Goal: Task Accomplishment & Management: Complete application form

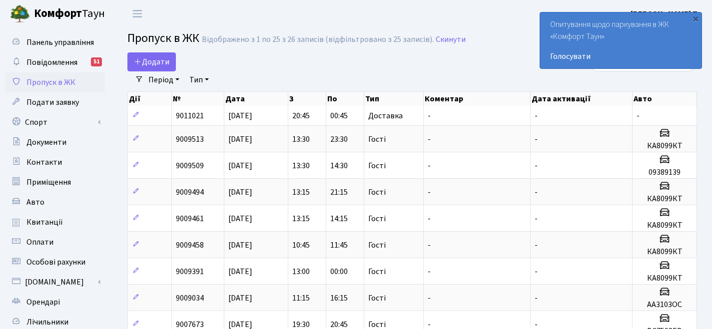
select select "25"
click at [151, 61] on span "Додати" at bounding box center [151, 61] width 35 height 11
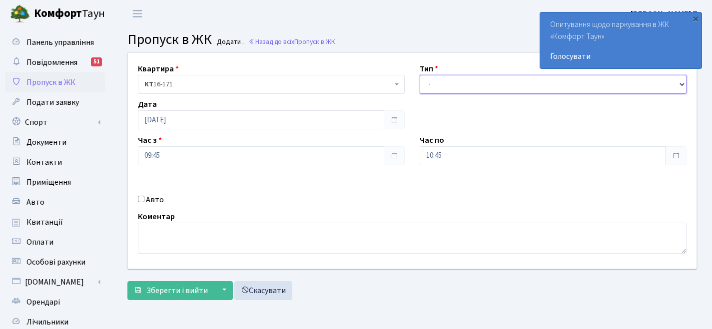
click at [500, 78] on select "- Доставка Таксі Гості Сервіс" at bounding box center [553, 84] width 267 height 19
select select "3"
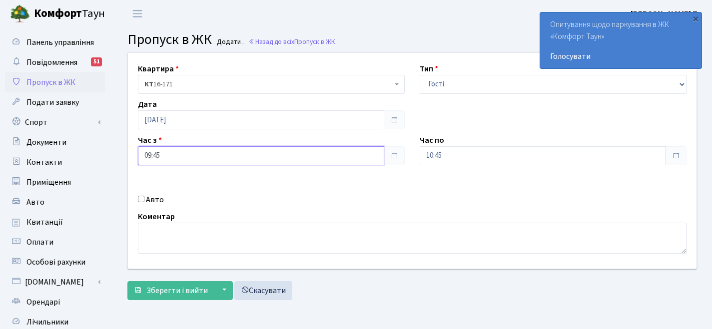
click at [276, 155] on input "09:45" at bounding box center [261, 155] width 246 height 19
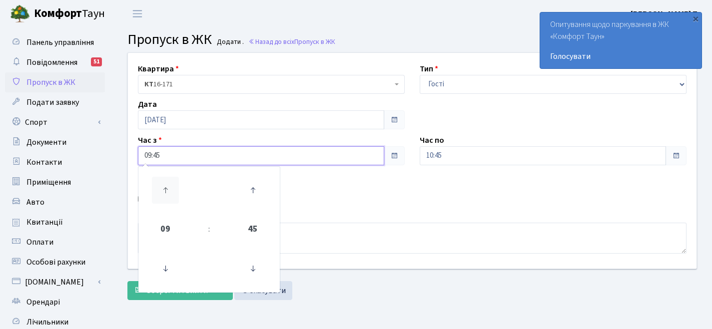
click at [156, 193] on icon at bounding box center [165, 190] width 27 height 27
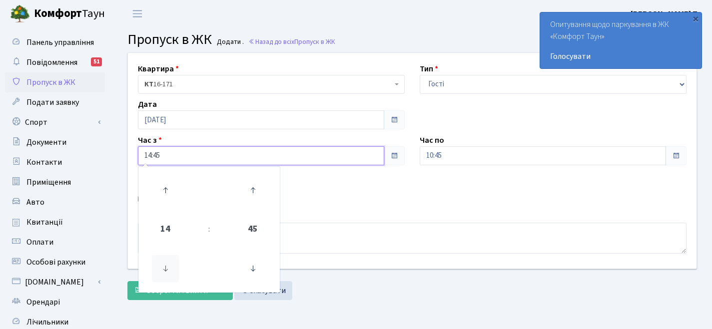
click at [162, 264] on icon at bounding box center [165, 268] width 27 height 27
type input "13:45"
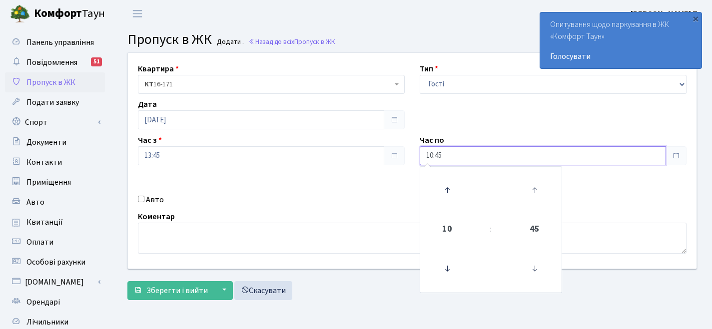
click at [478, 148] on input "10:45" at bounding box center [543, 155] width 246 height 19
click at [451, 191] on icon at bounding box center [447, 190] width 27 height 27
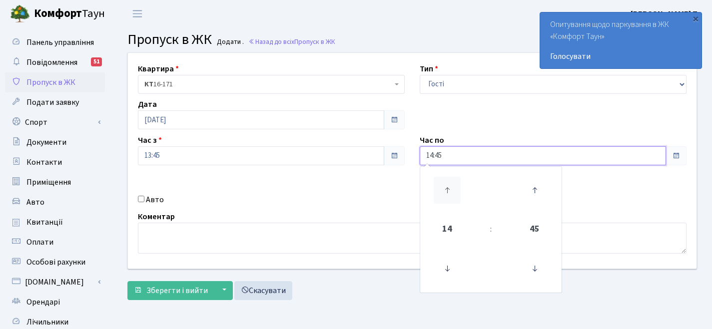
click at [451, 191] on icon at bounding box center [447, 190] width 27 height 27
type input "15:45"
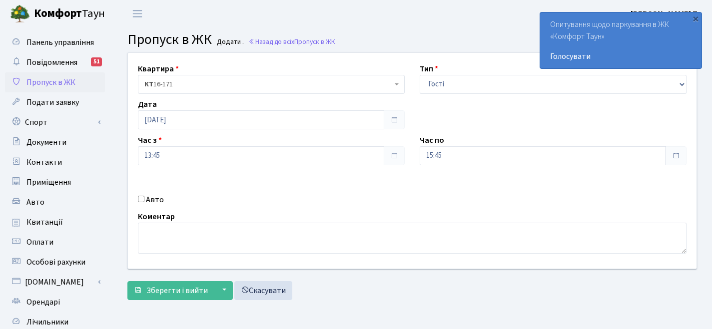
click at [298, 178] on div "Квартира <b>КТ</b>&nbsp;&nbsp;&nbsp;&nbsp;16-171 КТ 16-171 Тип - Доставка Таксі…" at bounding box center [412, 161] width 584 height 216
click at [166, 285] on span "Зберегти і вийти" at bounding box center [176, 290] width 61 height 11
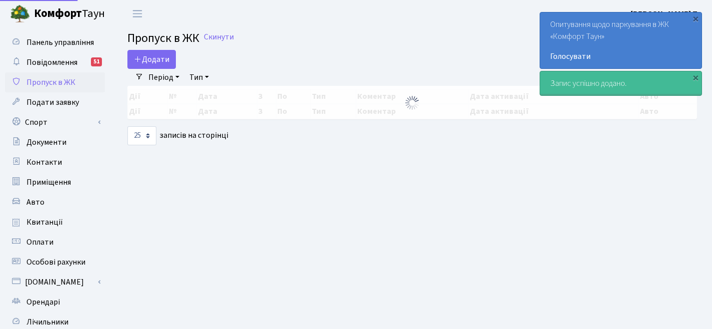
select select "25"
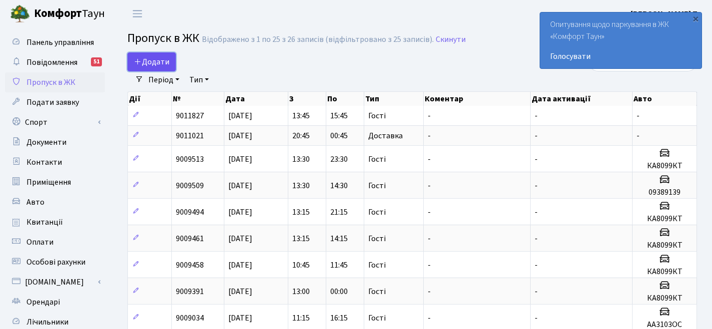
click at [146, 63] on span "Додати" at bounding box center [151, 61] width 35 height 11
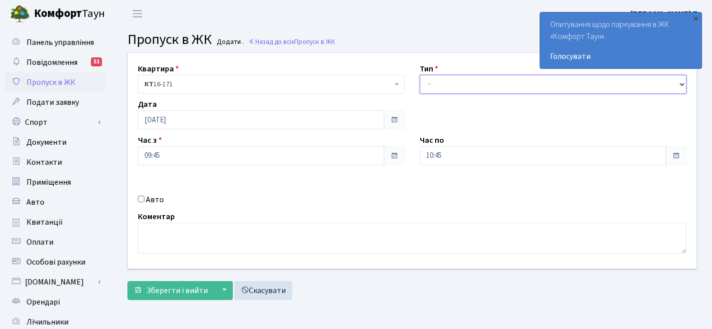
click at [462, 77] on select "- Доставка Таксі Гості Сервіс" at bounding box center [553, 84] width 267 height 19
select select "3"
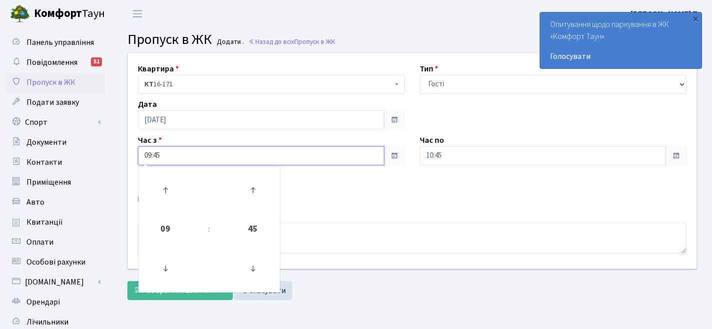
click at [333, 159] on input "09:45" at bounding box center [261, 155] width 246 height 19
click at [156, 194] on icon at bounding box center [165, 190] width 27 height 27
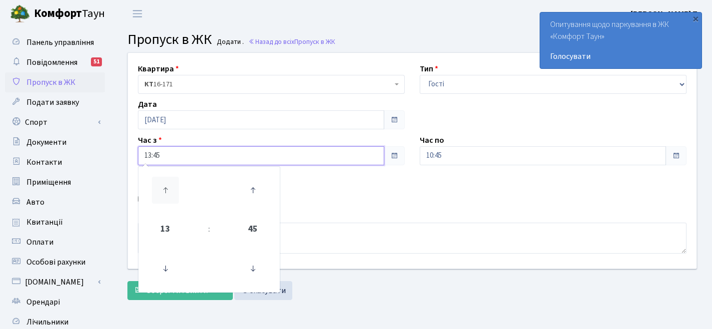
click at [156, 194] on icon at bounding box center [165, 190] width 27 height 27
type input "15:45"
click at [712, 113] on html "Комфорт Таун Кирпатий Ю. П. Мій обліковий запис Вийти Панель управління Повідом…" at bounding box center [356, 225] width 712 height 450
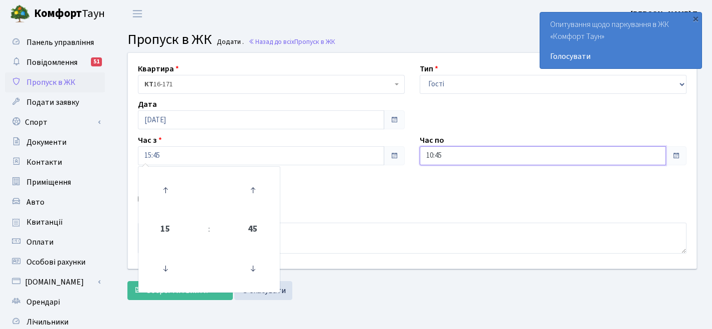
click at [564, 159] on input "10:45" at bounding box center [543, 155] width 246 height 19
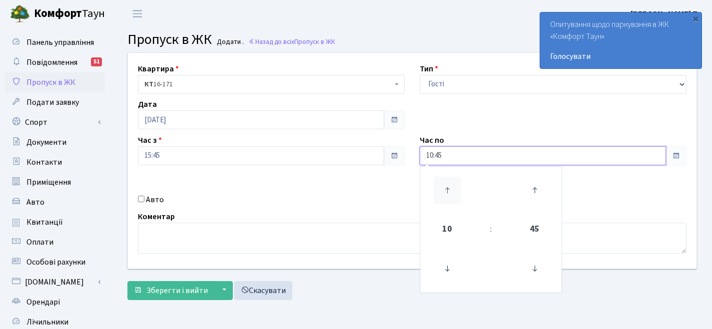
click at [456, 188] on icon at bounding box center [447, 190] width 27 height 27
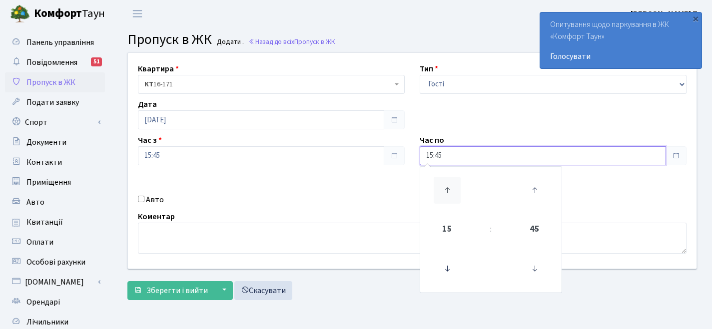
click at [456, 188] on icon at bounding box center [447, 190] width 27 height 27
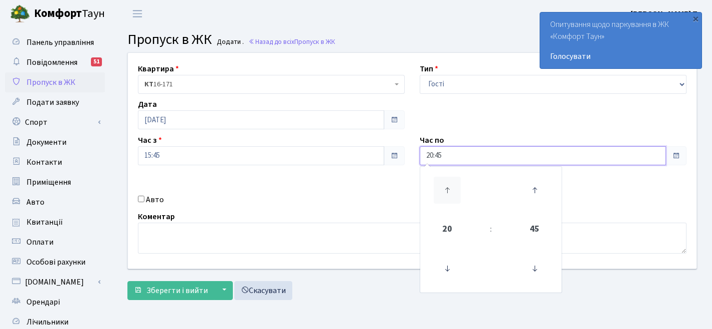
click at [456, 188] on icon at bounding box center [447, 190] width 27 height 27
type input "00:45"
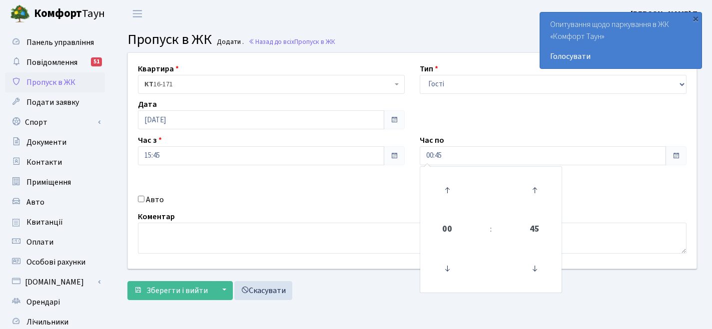
click at [152, 199] on label "Авто" at bounding box center [155, 200] width 18 height 12
click at [144, 199] on input "Авто" at bounding box center [141, 199] width 6 height 6
checkbox input "true"
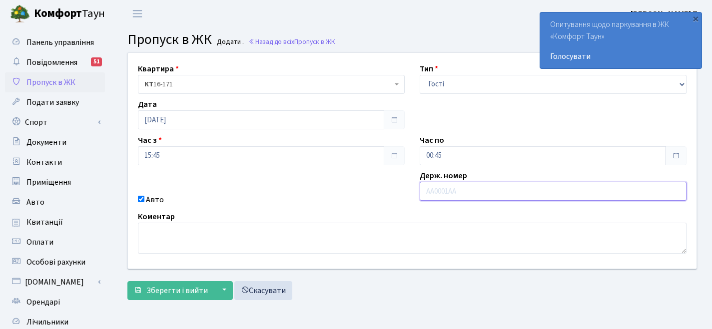
paste input "Ка 0271"
type input "КА0271МИ"
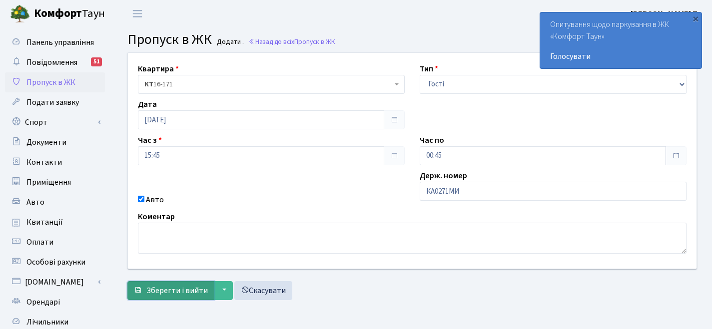
click at [177, 294] on span "Зберегти і вийти" at bounding box center [176, 290] width 61 height 11
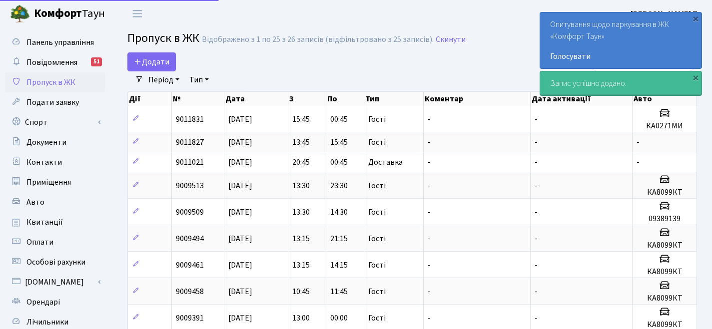
select select "25"
